Goal: Task Accomplishment & Management: Manage account settings

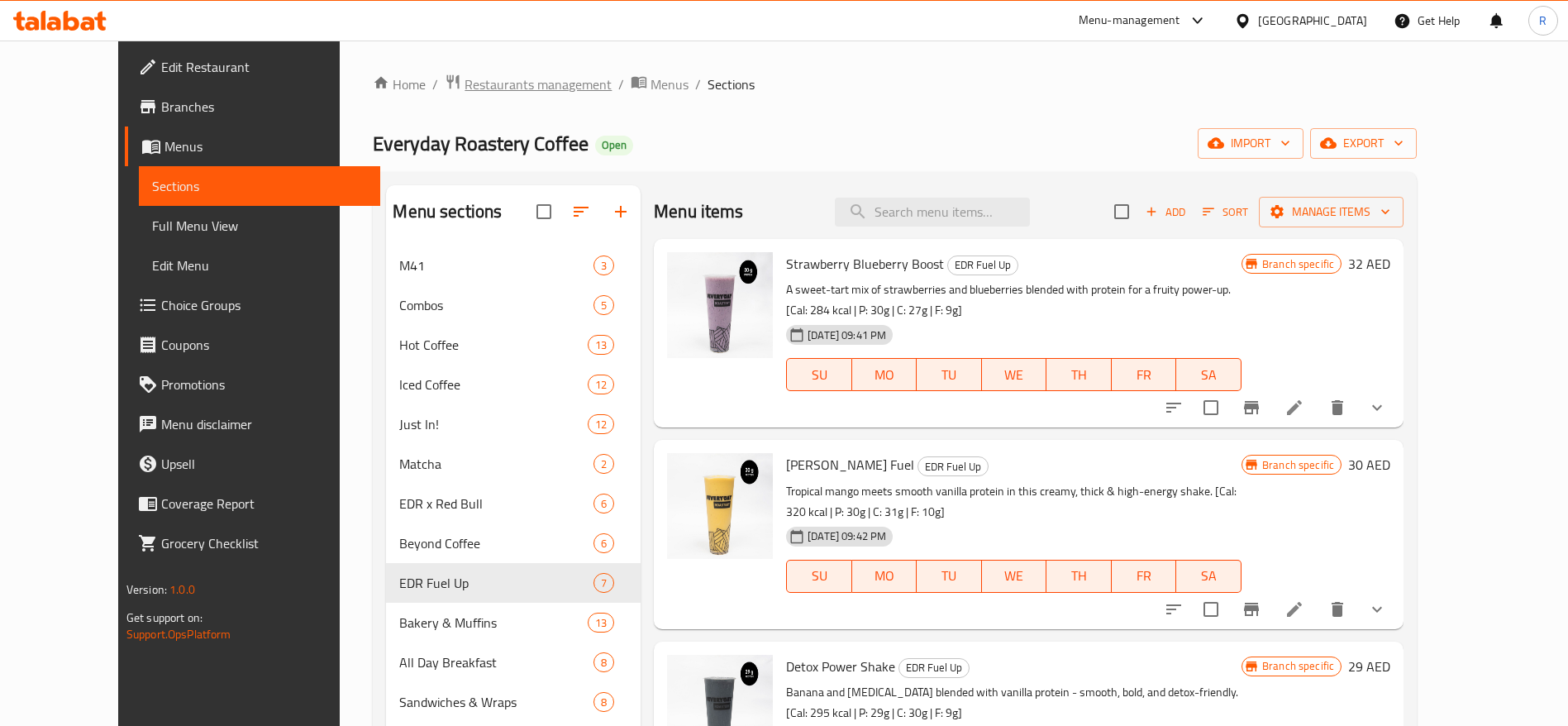
click at [464, 85] on span "Restaurants management" at bounding box center [538, 84] width 147 height 20
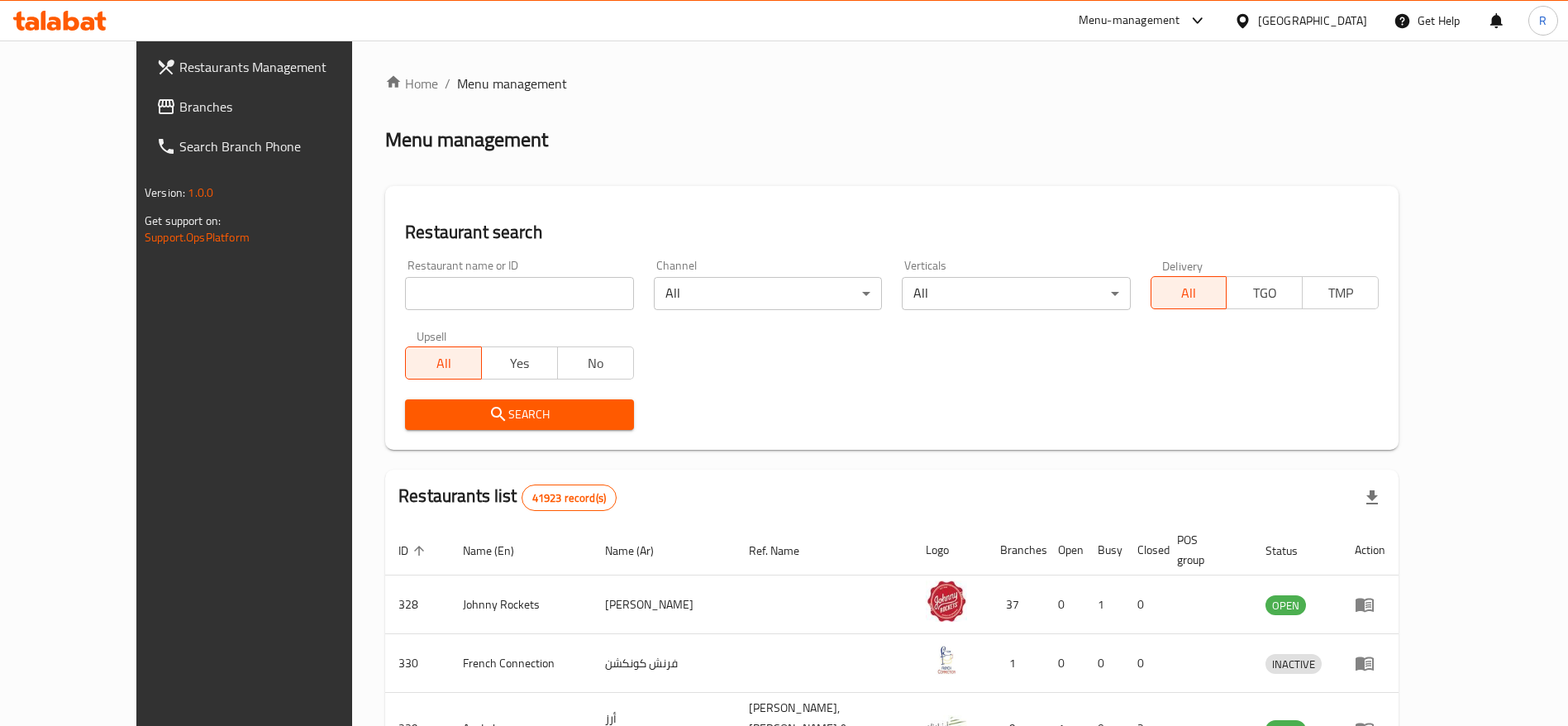
click at [483, 293] on input "search" at bounding box center [519, 293] width 228 height 33
type input "everyday roastery"
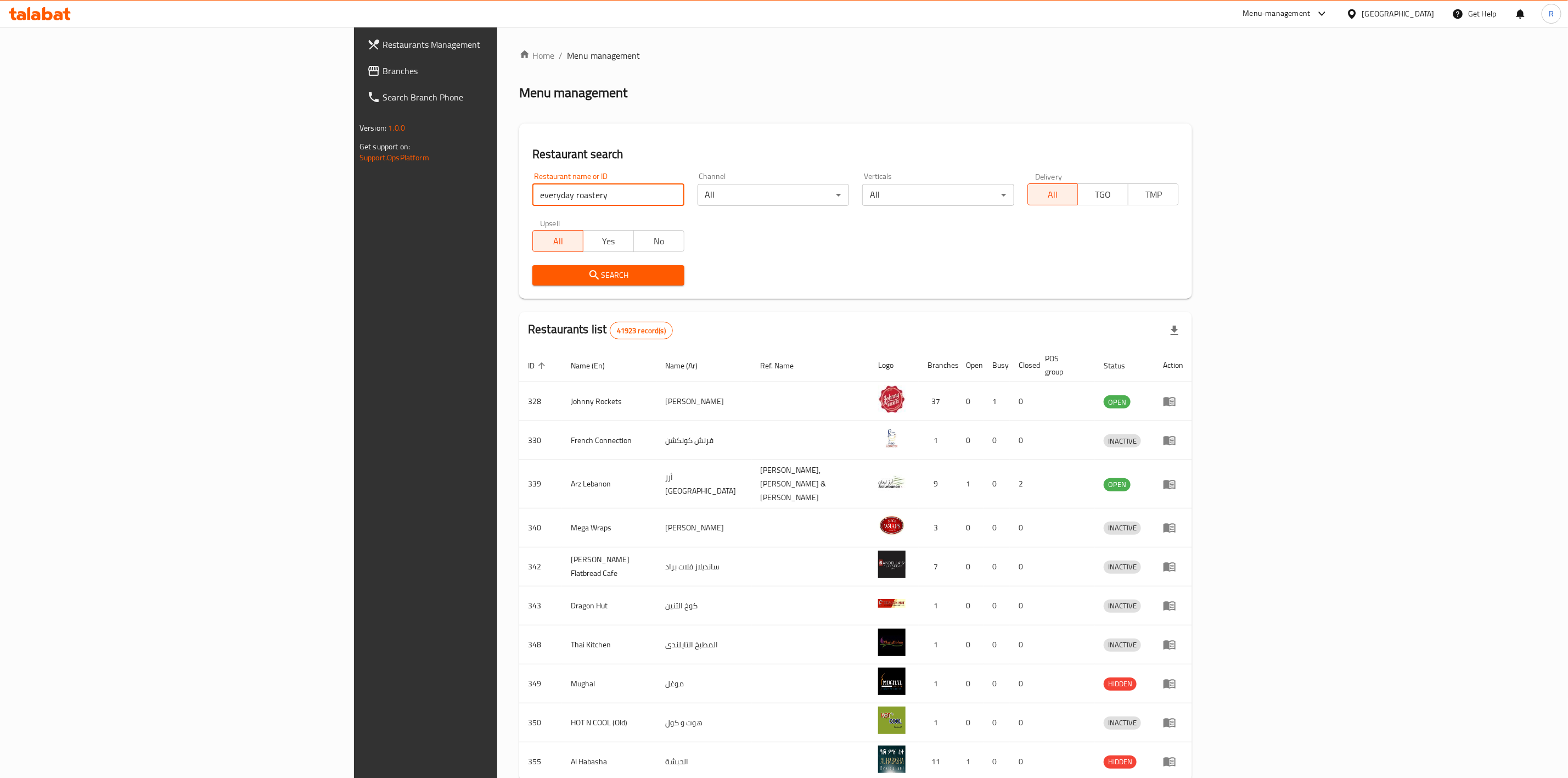
click button "Search" at bounding box center [608, 275] width 151 height 20
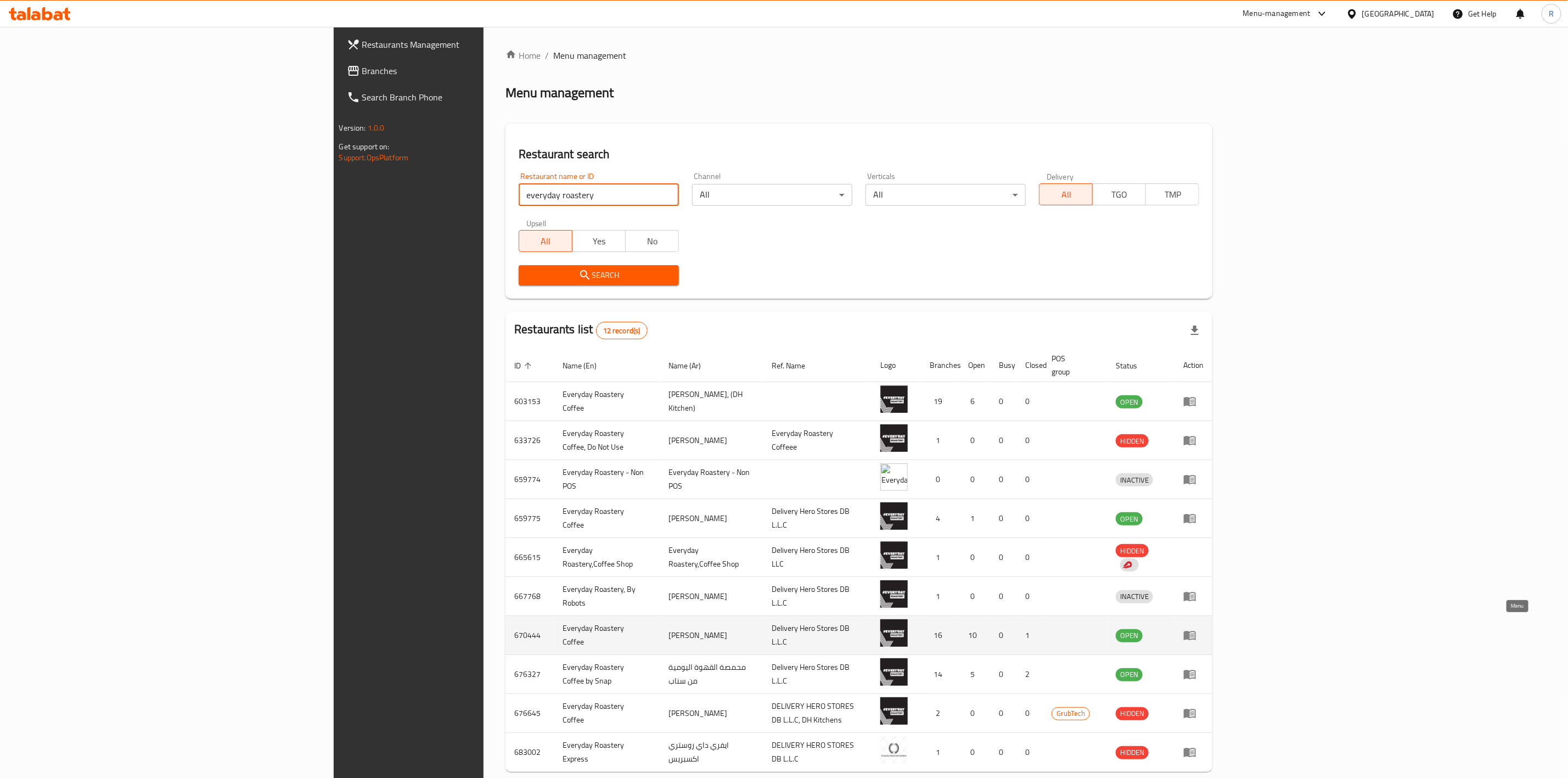
click at [1041, 482] on link "enhanced table" at bounding box center [1193, 635] width 20 height 13
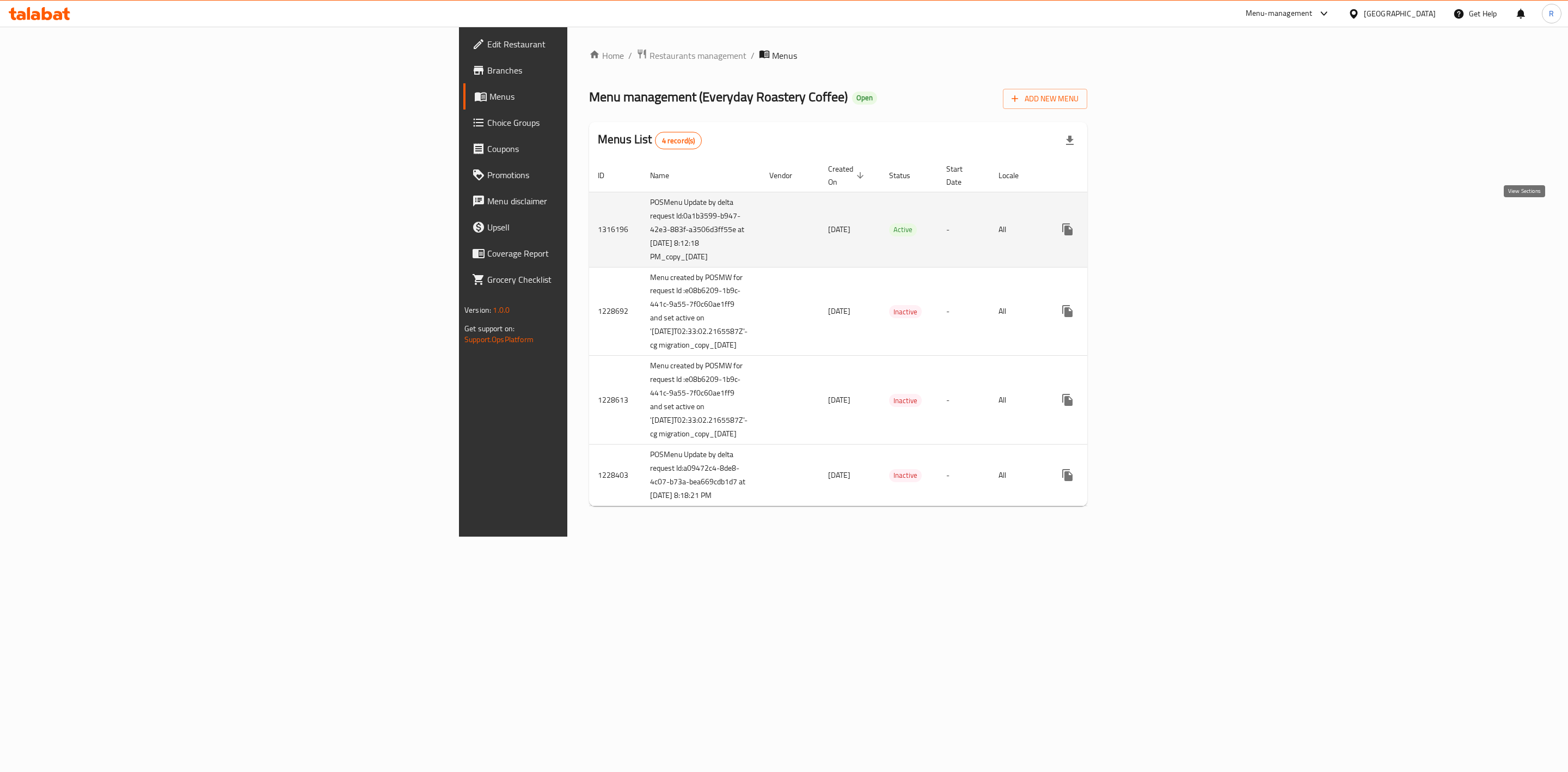
click at [1032, 224] on icon "enhanced table" at bounding box center [1146, 229] width 10 height 10
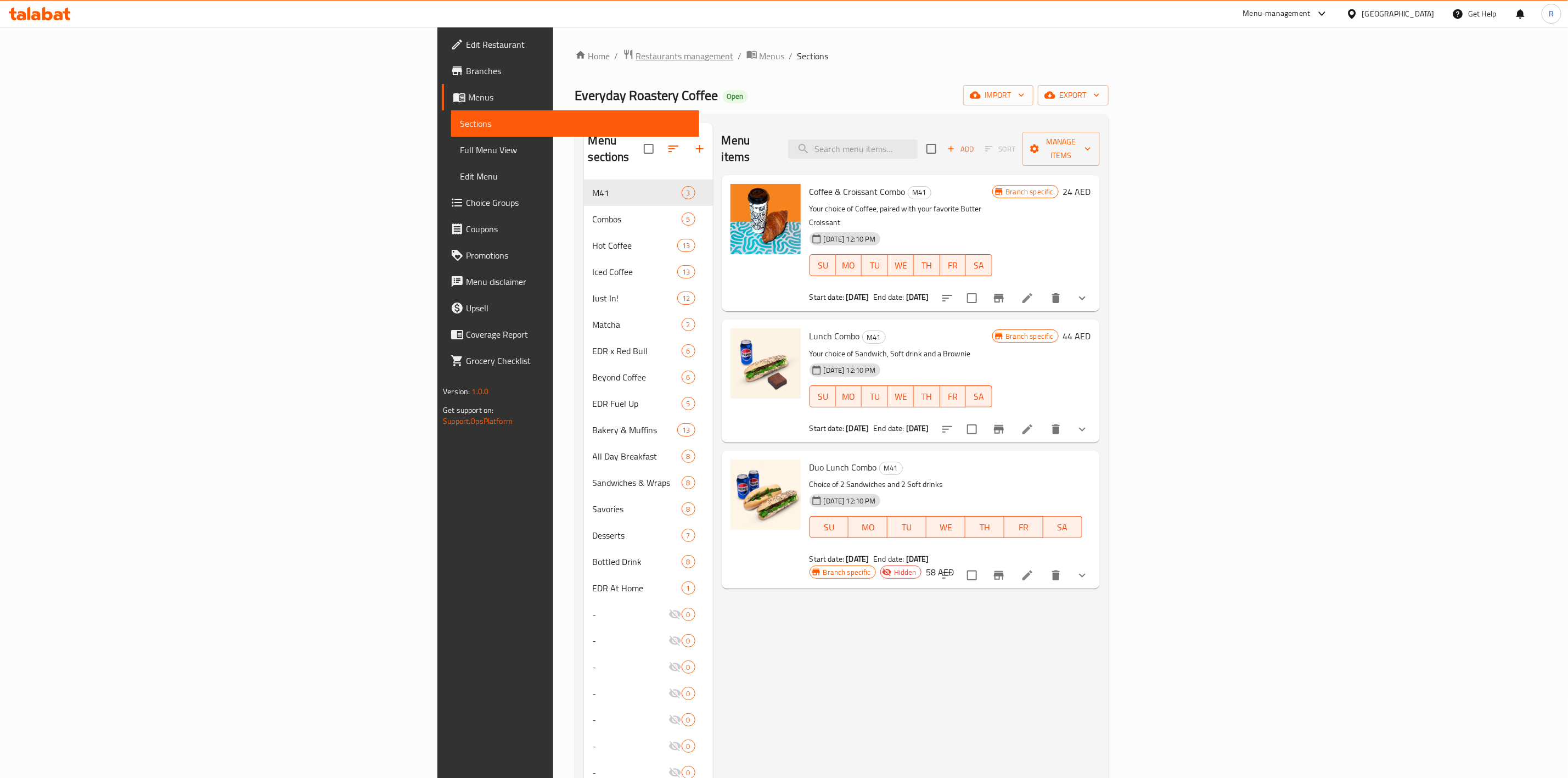
click at [636, 54] on span "Restaurants management" at bounding box center [685, 56] width 97 height 13
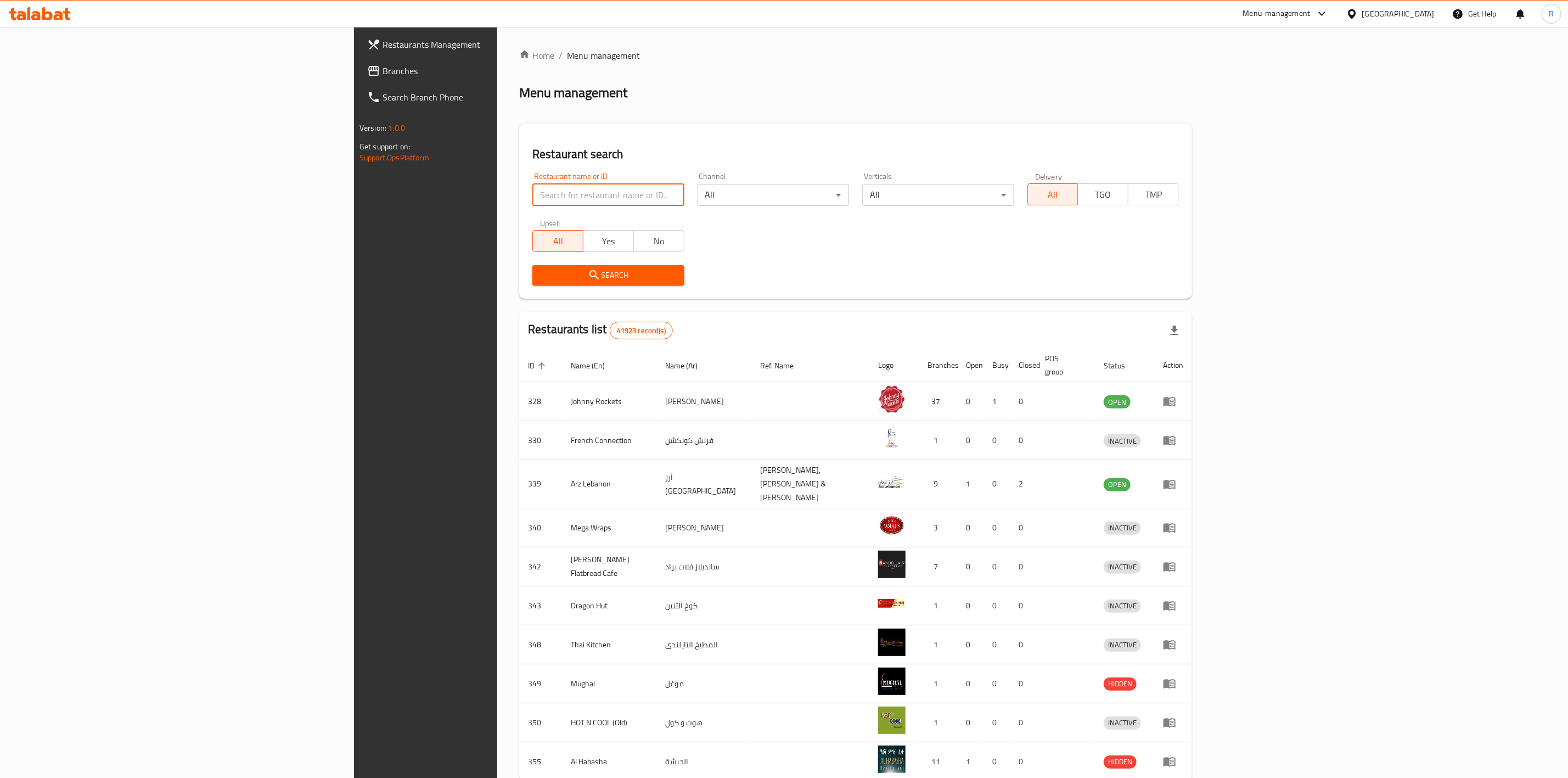
click at [532, 189] on input "search" at bounding box center [608, 194] width 151 height 22
type input "everyday roastery"
click button "Search" at bounding box center [608, 275] width 151 height 20
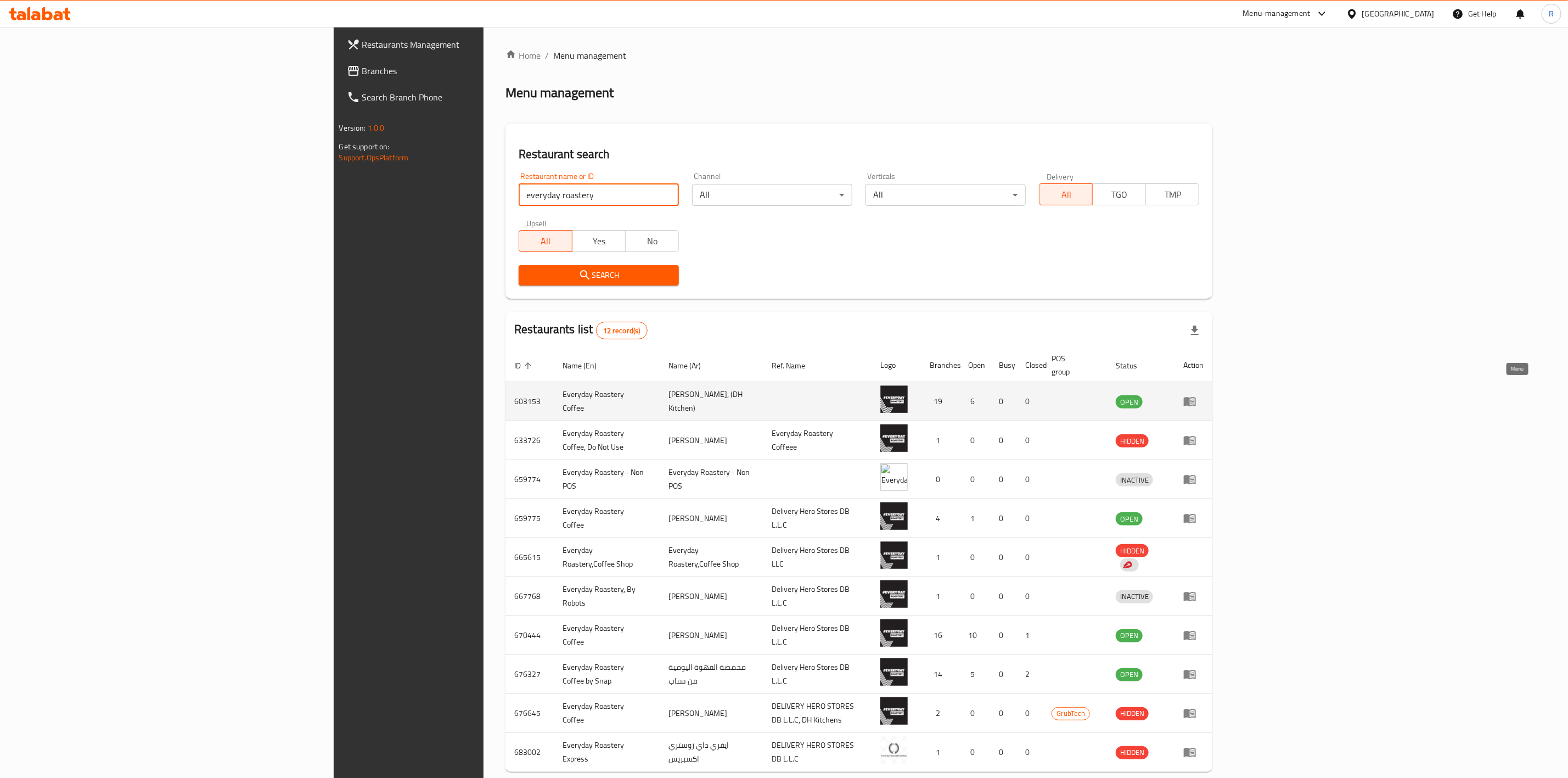
click at [1041, 395] on link "enhanced table" at bounding box center [1193, 401] width 20 height 13
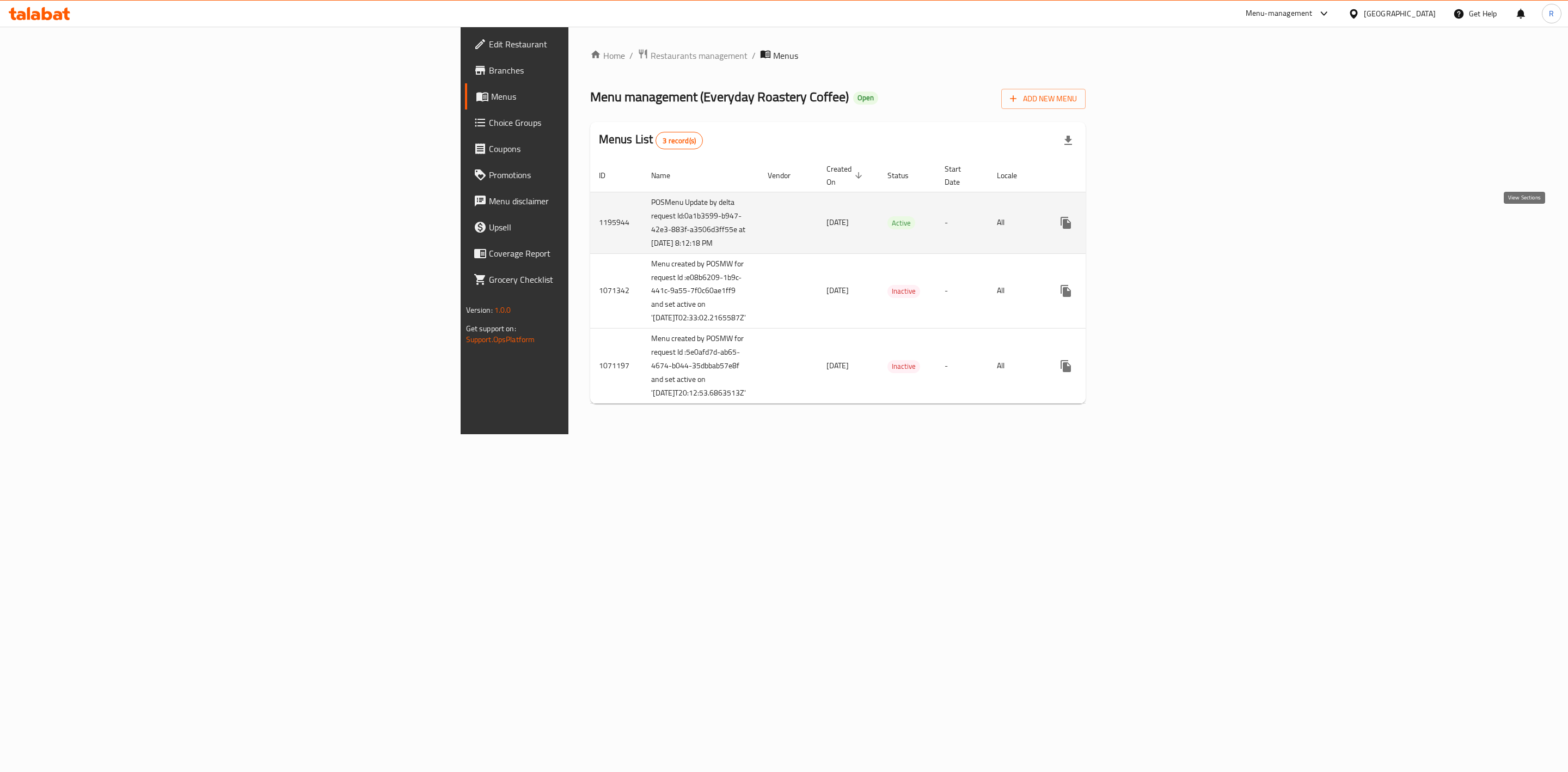
click at [1032, 224] on icon "enhanced table" at bounding box center [1145, 223] width 13 height 13
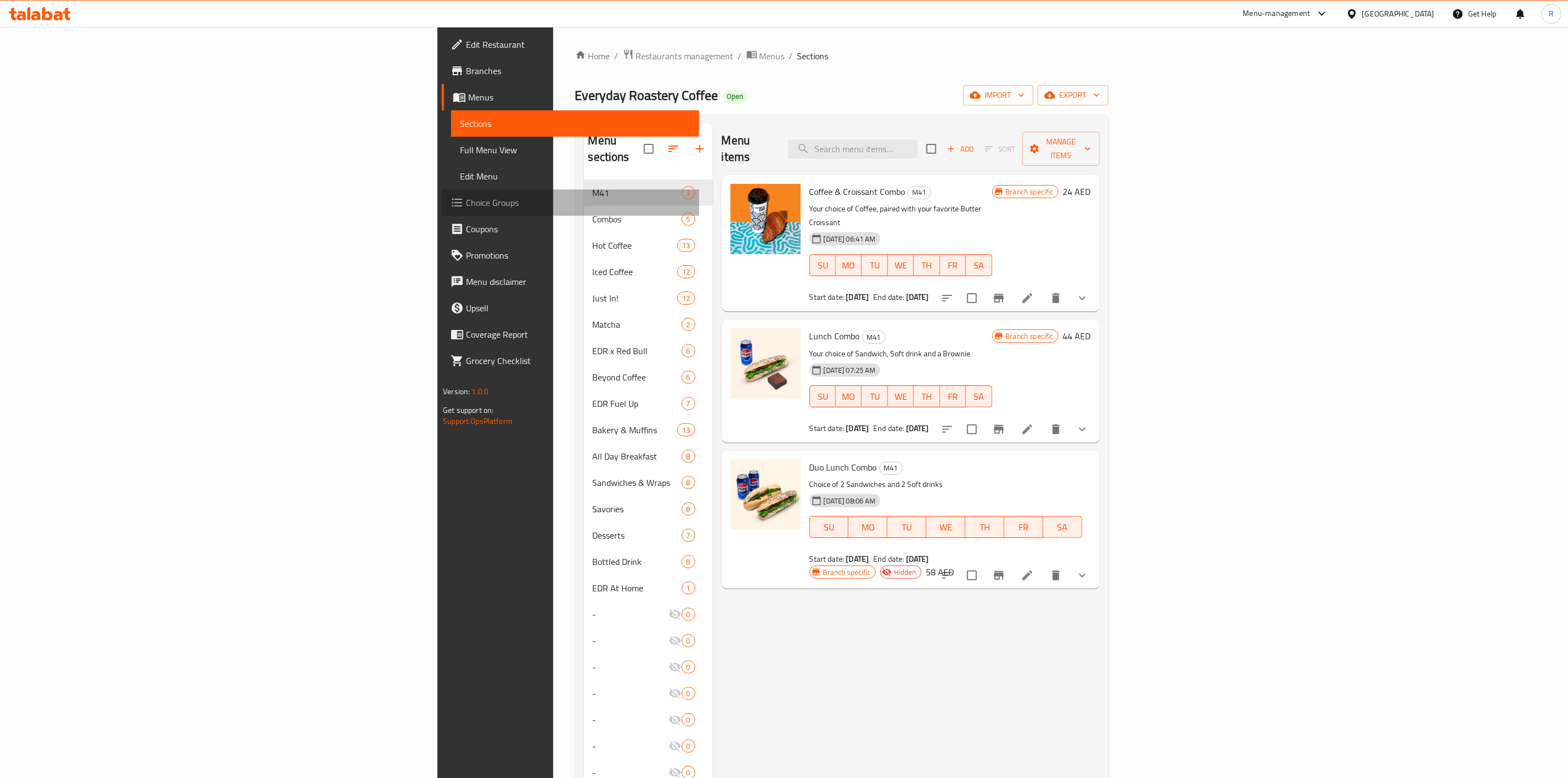
click at [466, 201] on span "Choice Groups" at bounding box center [578, 202] width 225 height 13
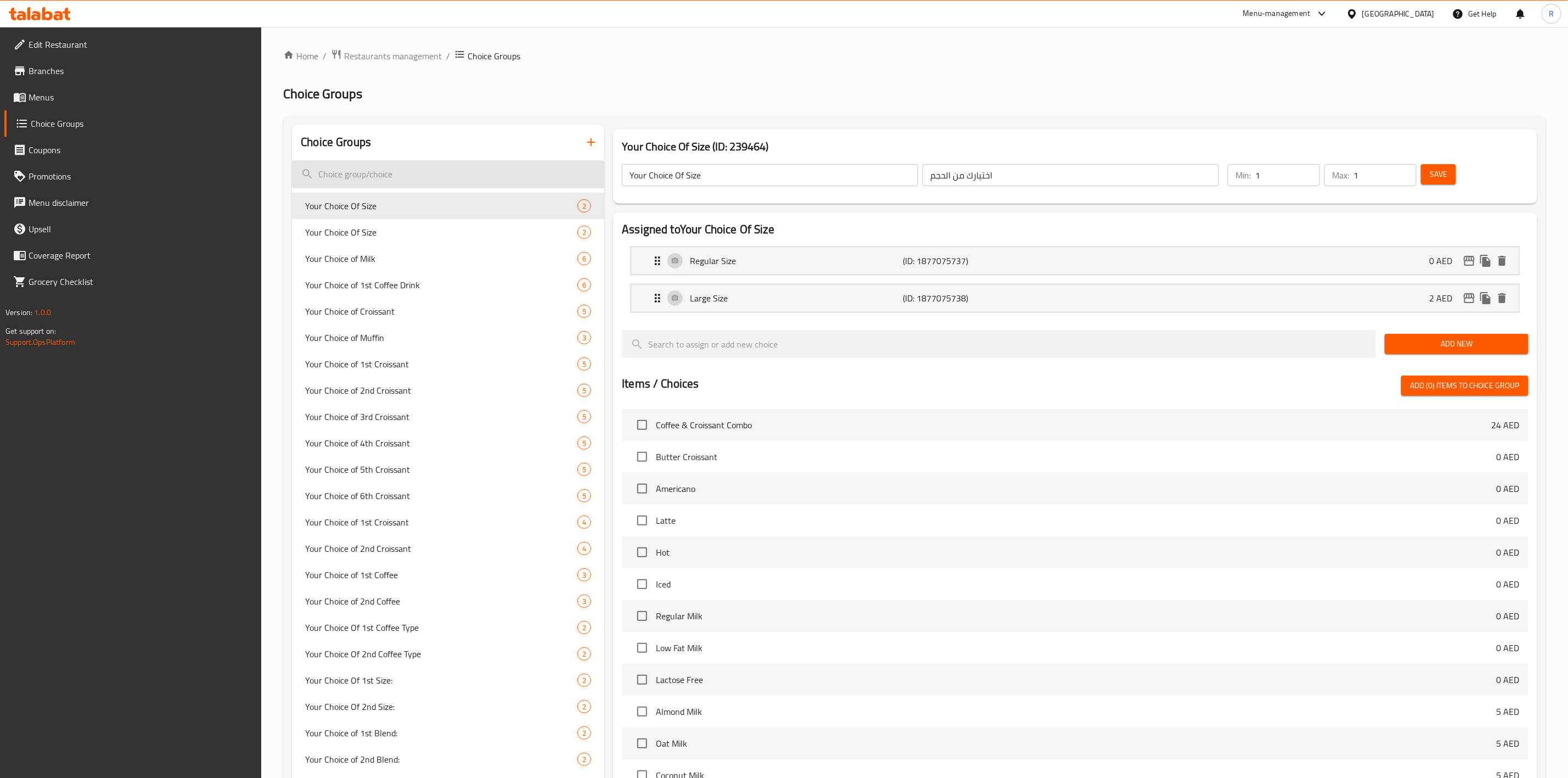
click at [418, 179] on input "search" at bounding box center [448, 174] width 312 height 28
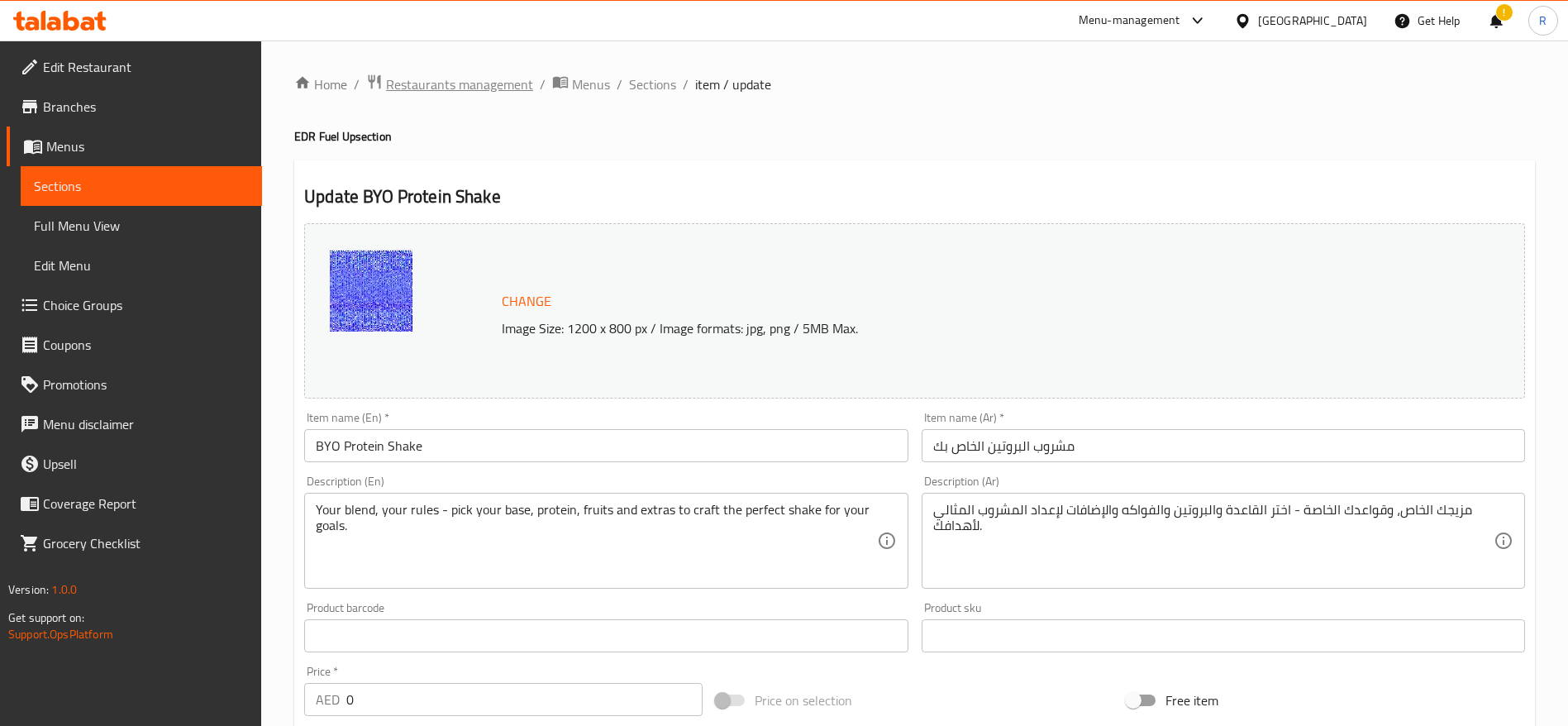
click at [437, 86] on span "Restaurants management" at bounding box center [459, 84] width 147 height 20
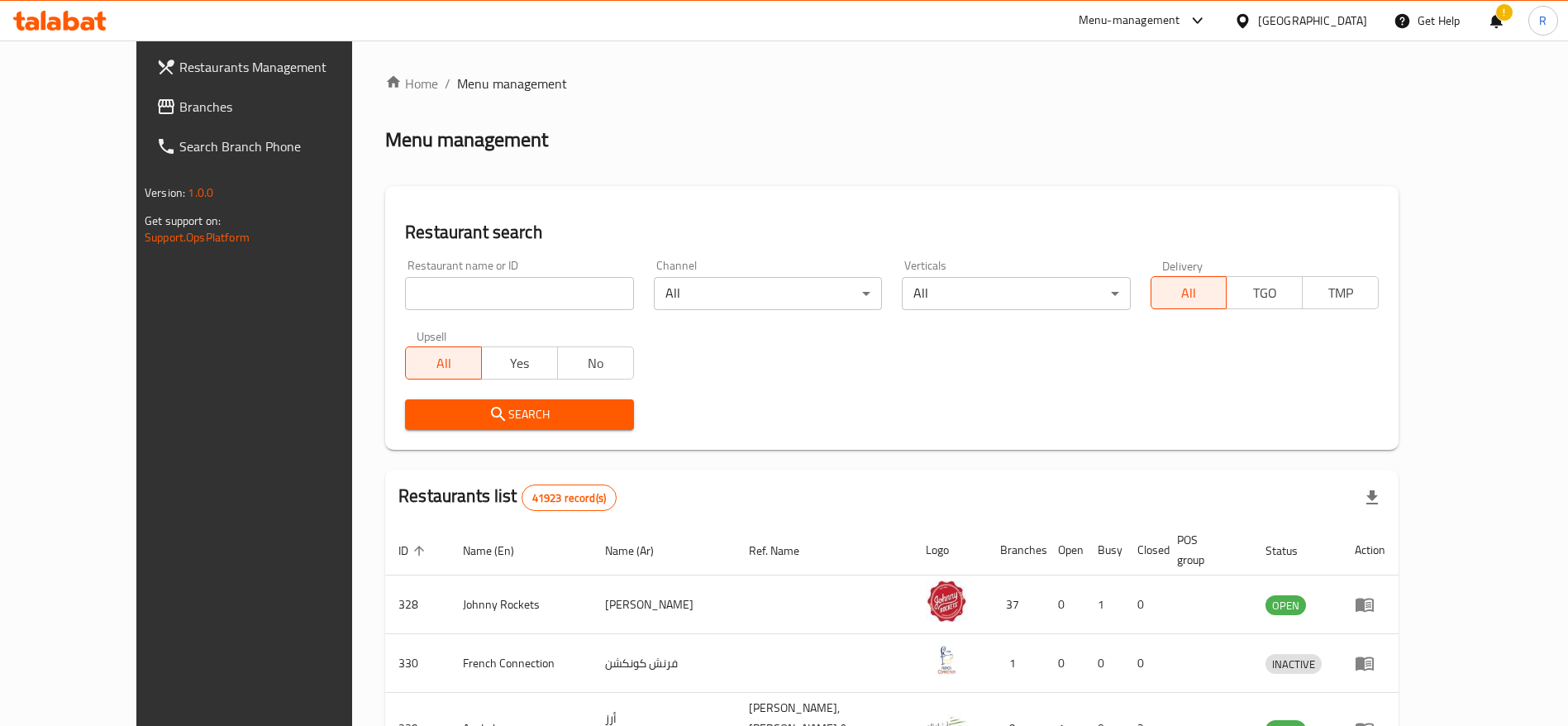
click at [475, 288] on input "search" at bounding box center [519, 293] width 228 height 33
type input "everyday roastery"
click button "Search" at bounding box center [519, 414] width 228 height 31
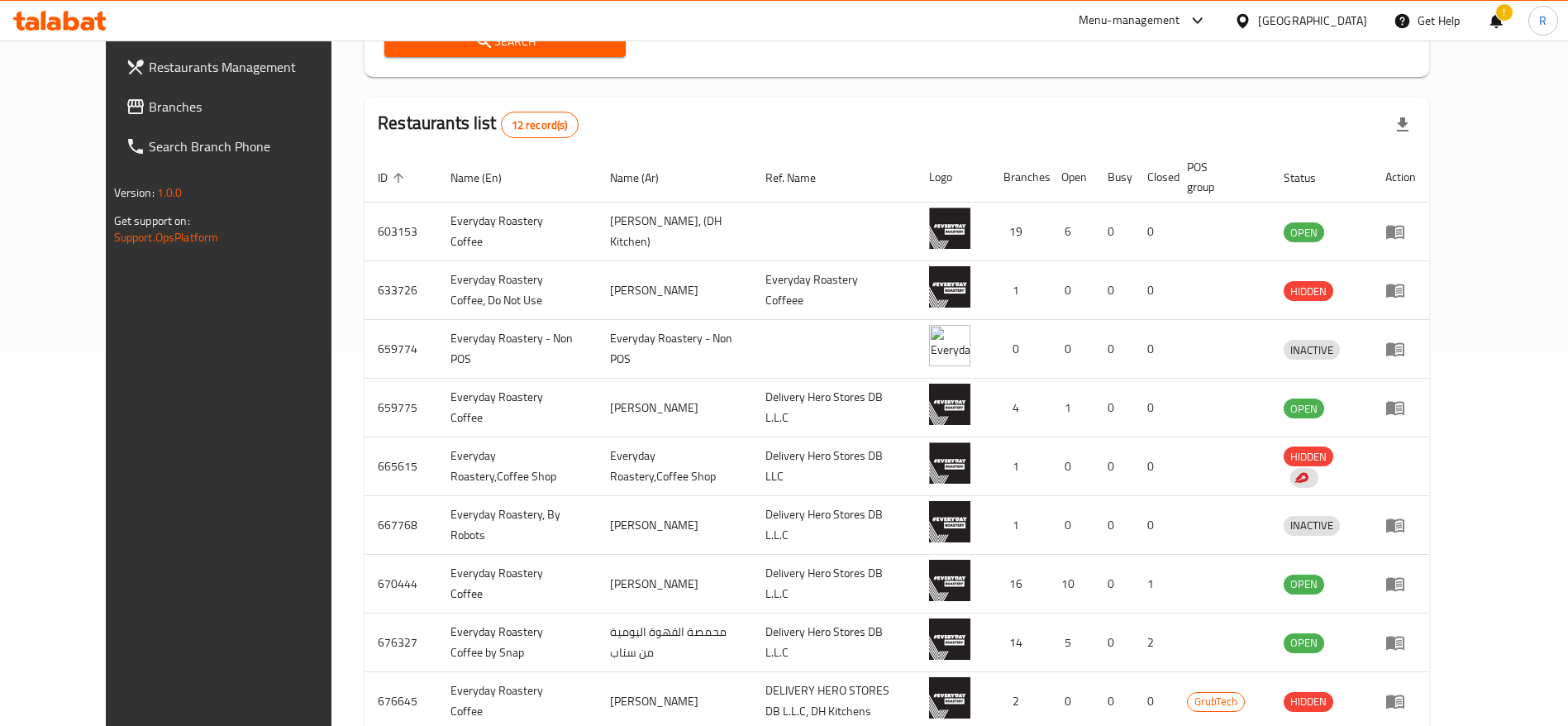
scroll to position [376, 0]
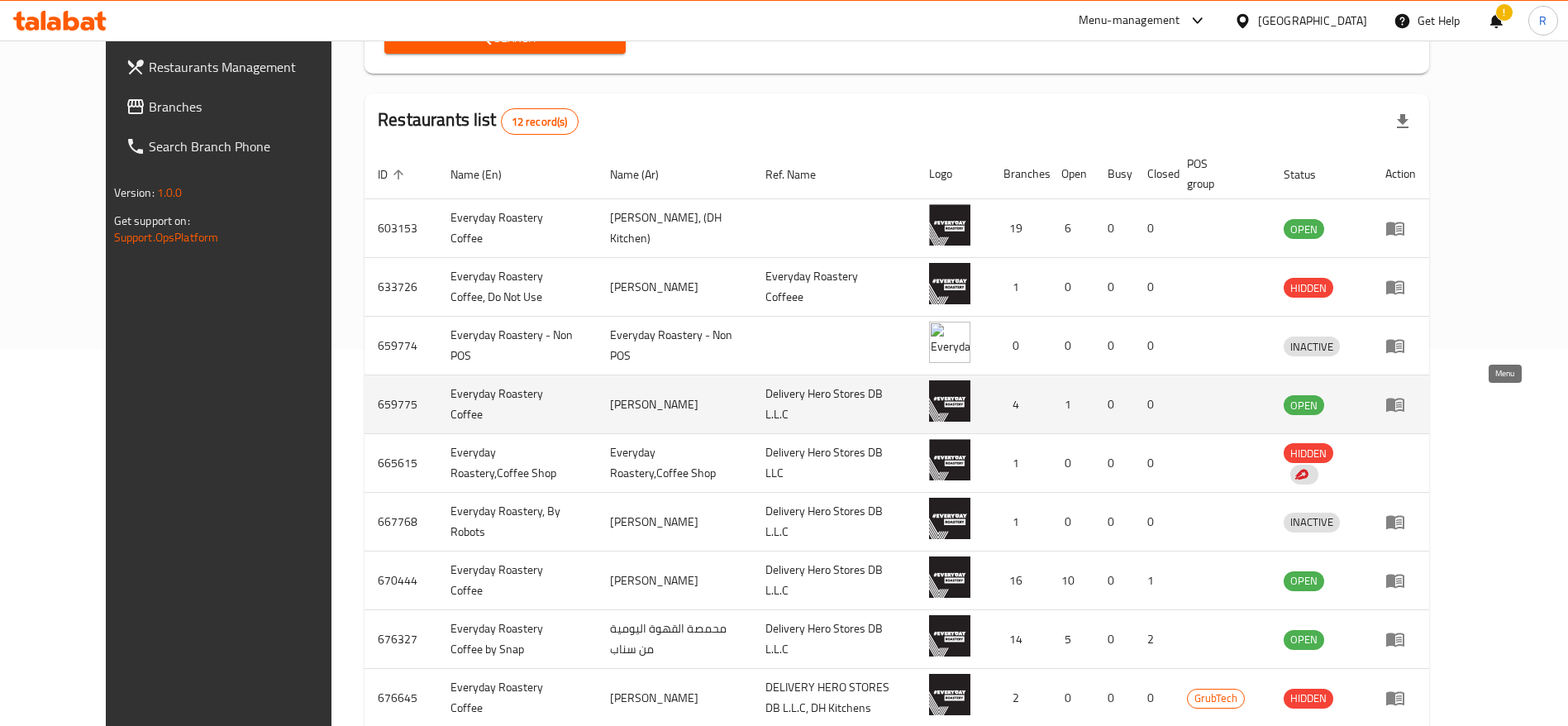
click at [1405, 409] on icon "enhanced table" at bounding box center [1395, 404] width 20 height 20
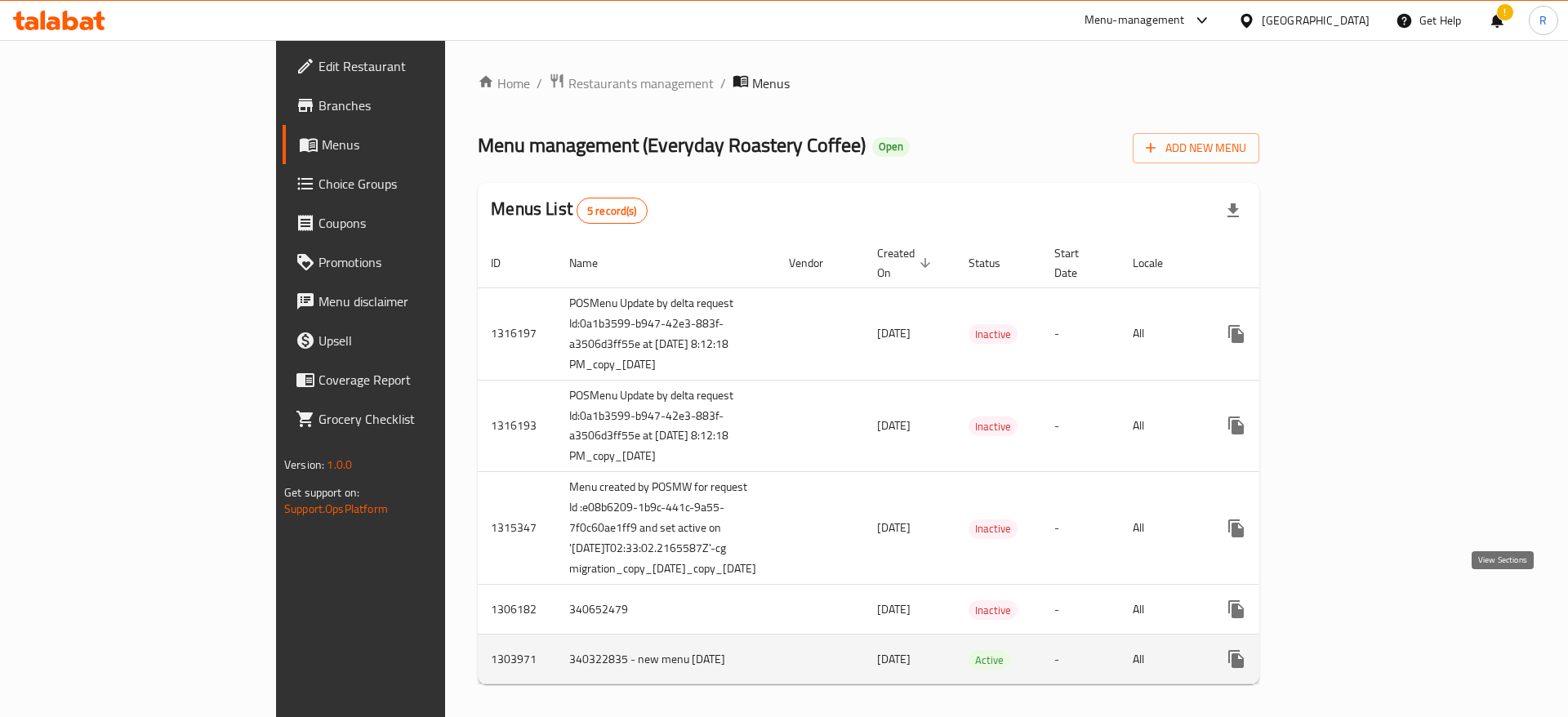
click at [1361, 651] on icon "enhanced table" at bounding box center [1353, 658] width 15 height 15
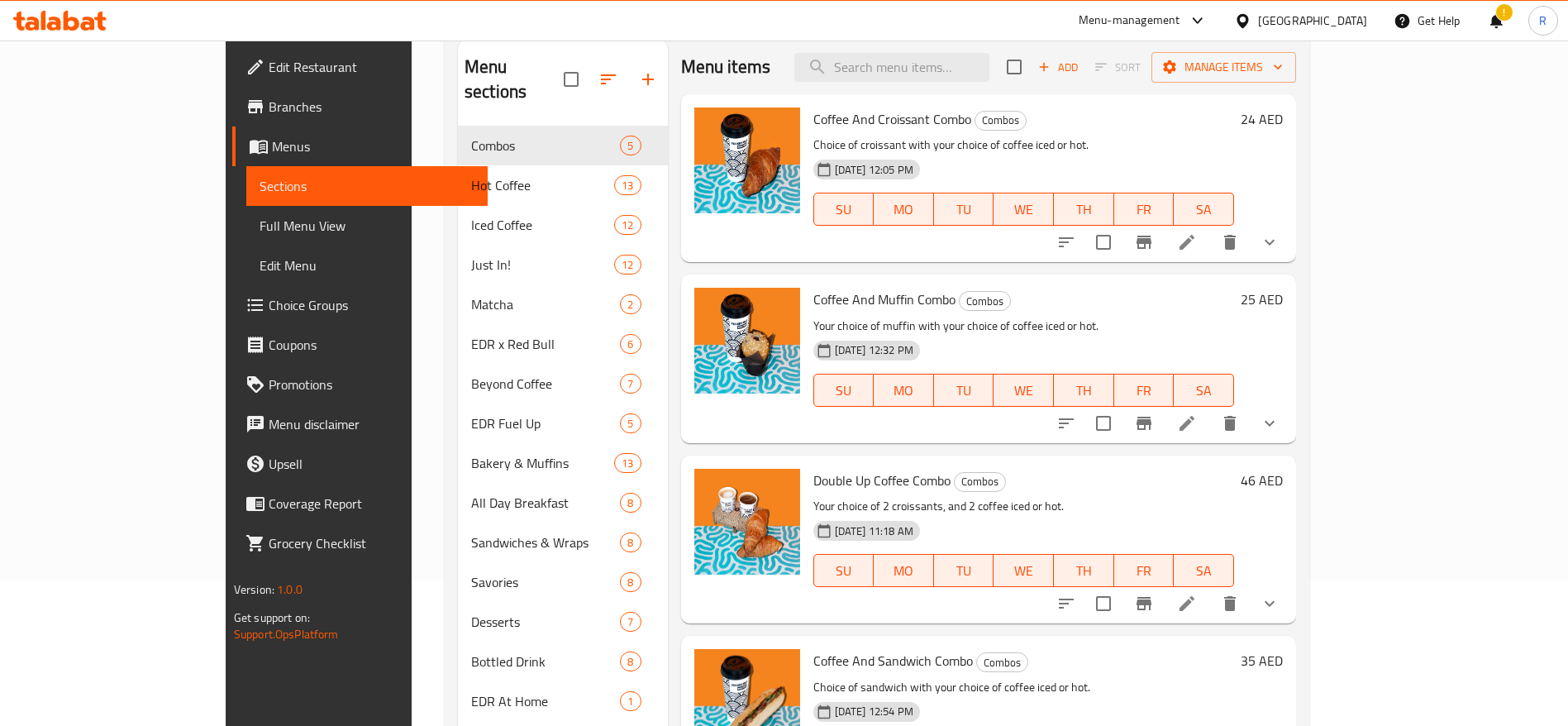
scroll to position [143, 0]
click at [698, 258] on div "Coffee And Croissant Combo Combos Choice of croissant with your choice of coffe…" at bounding box center [989, 180] width 616 height 168
click at [1072, 337] on div "16-08-2025 12:32 PM SU MO TU WE TH FR SA" at bounding box center [1024, 380] width 434 height 89
click at [1053, 467] on div "Double Up Coffee Combo Combos Your choice of 2 croissants, and 2 coffee iced or…" at bounding box center [1024, 541] width 434 height 155
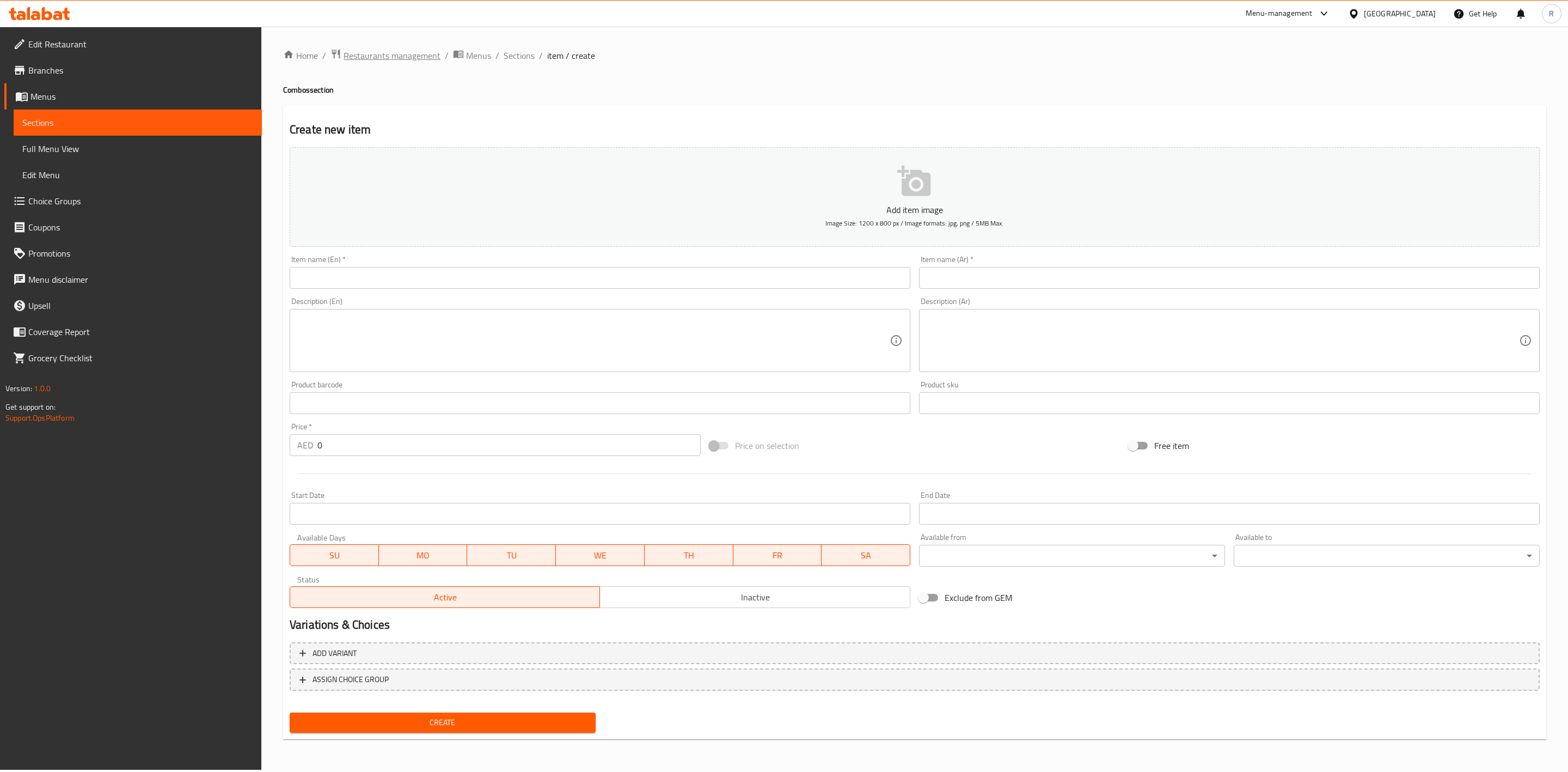
click at [414, 56] on span "Restaurants management" at bounding box center [392, 56] width 97 height 13
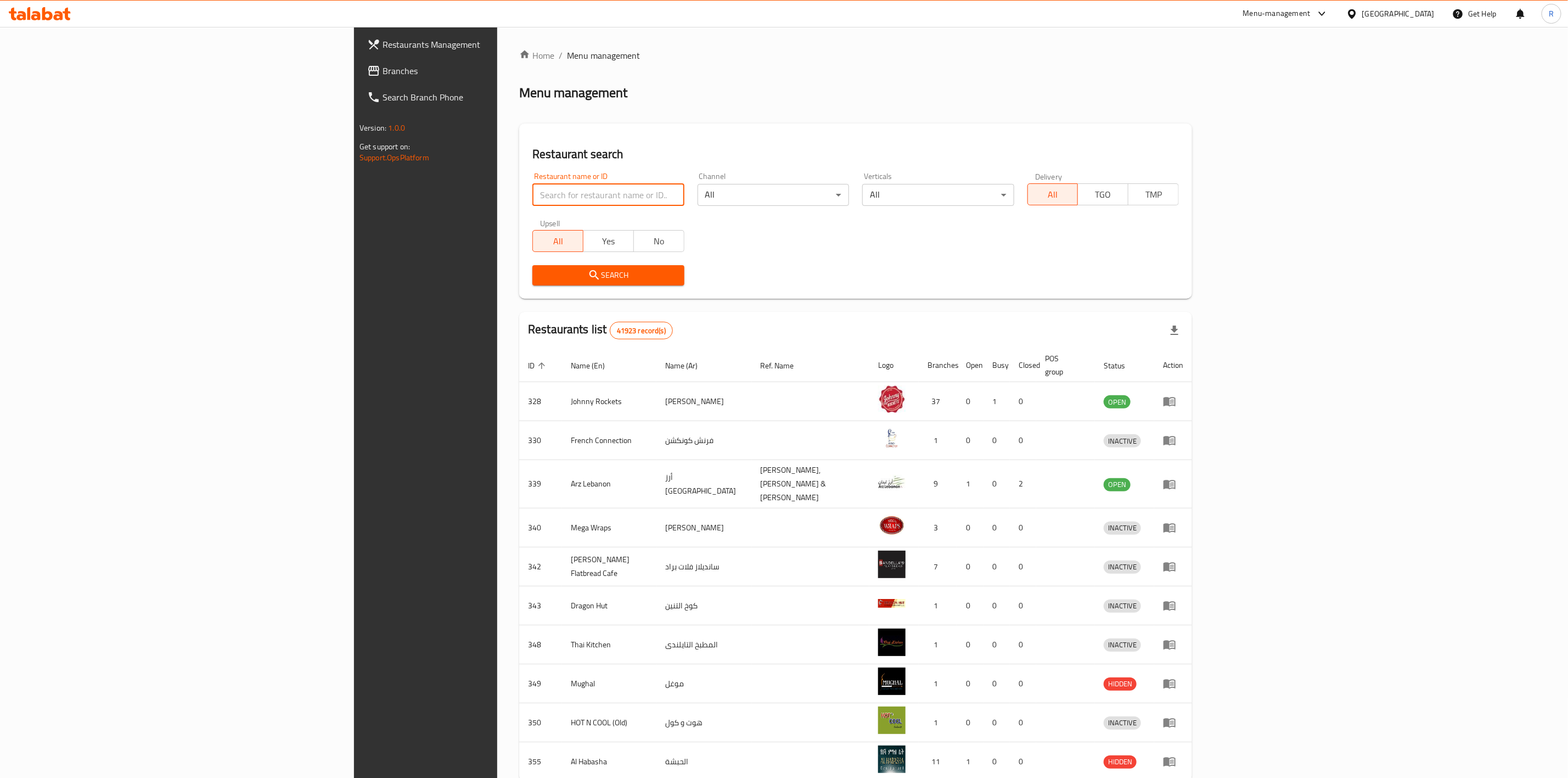
click at [532, 192] on input "search" at bounding box center [608, 194] width 151 height 22
type input "everyday roastery"
click button "Search" at bounding box center [608, 275] width 151 height 20
